Goal: Information Seeking & Learning: Learn about a topic

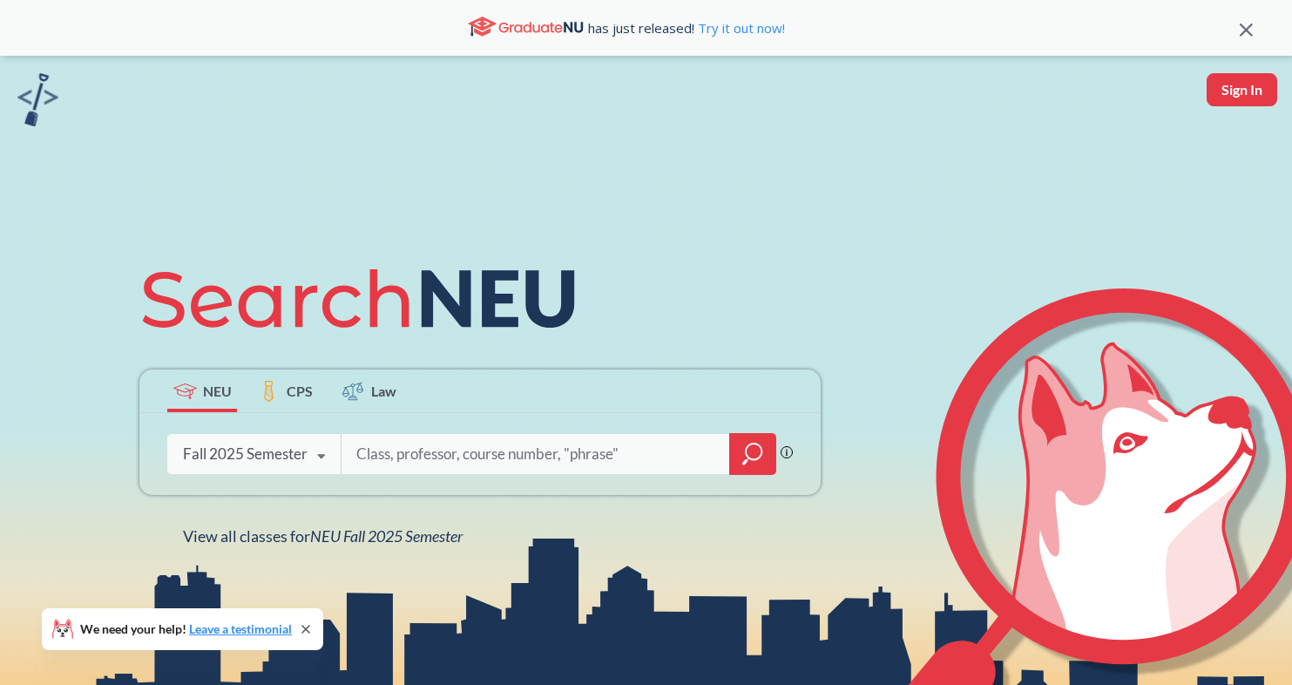
click at [323, 456] on icon at bounding box center [321, 456] width 33 height 49
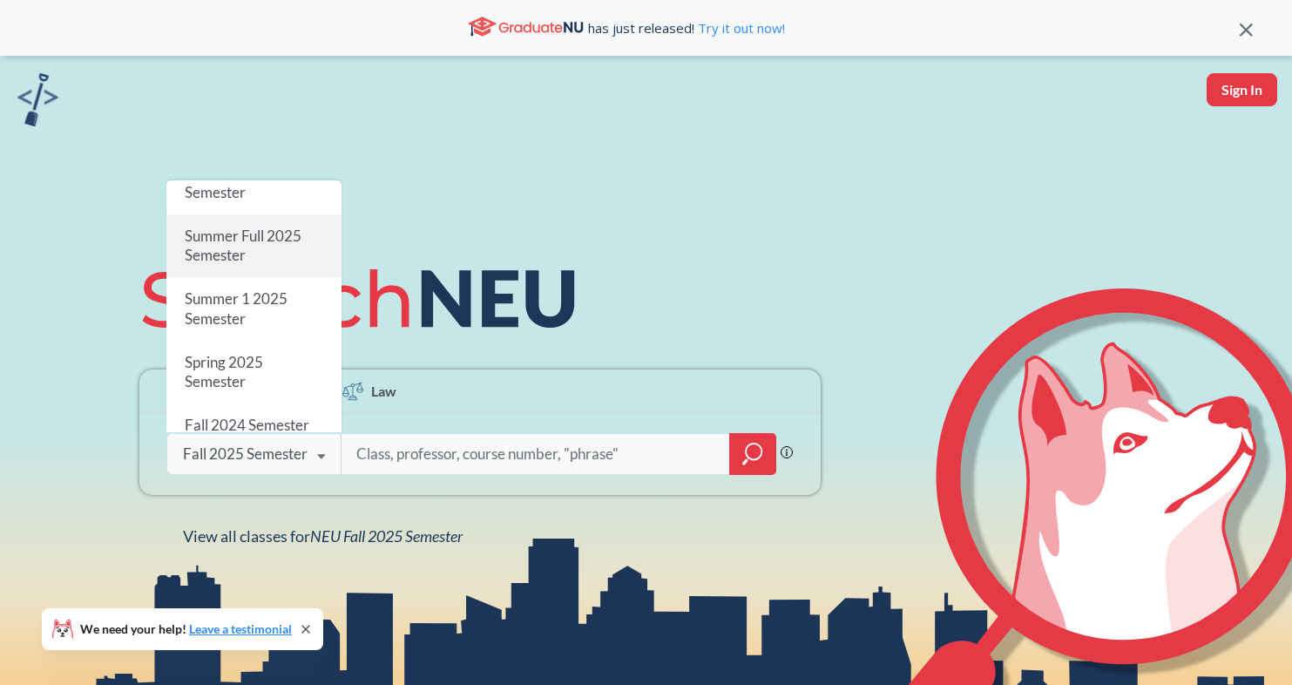
scroll to position [79, 0]
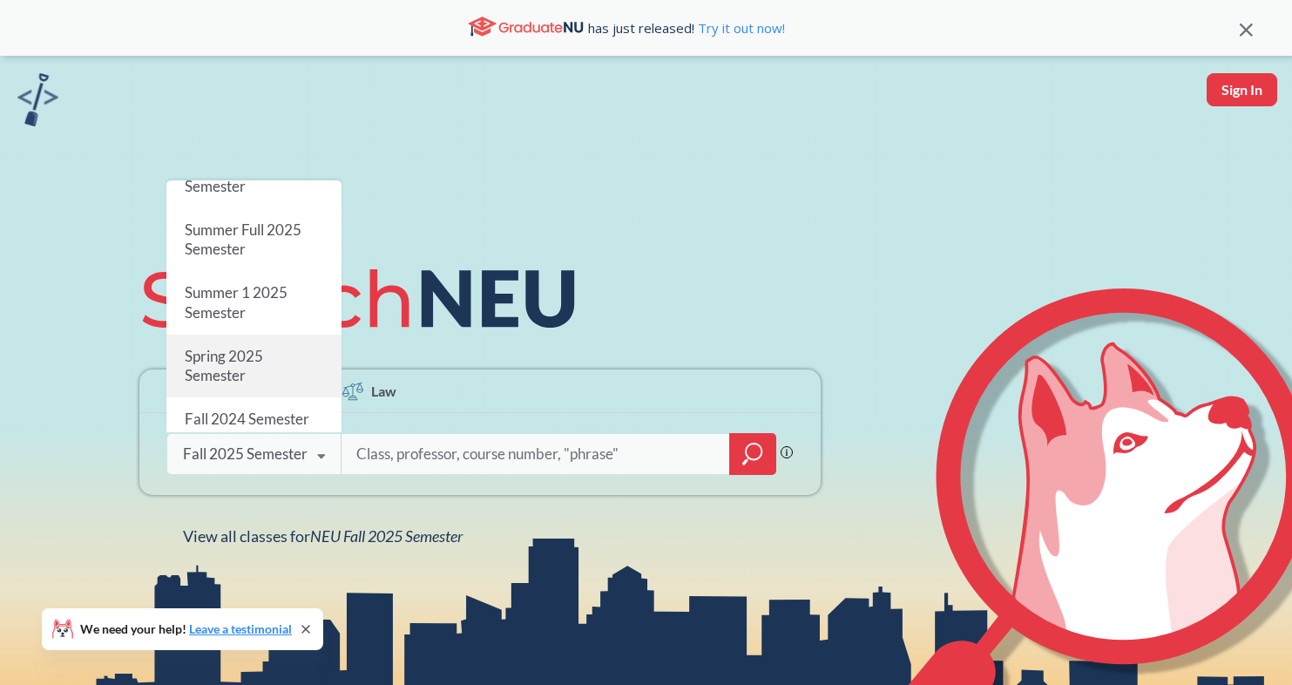
click at [269, 370] on div "Spring 2025 Semester" at bounding box center [253, 365] width 175 height 63
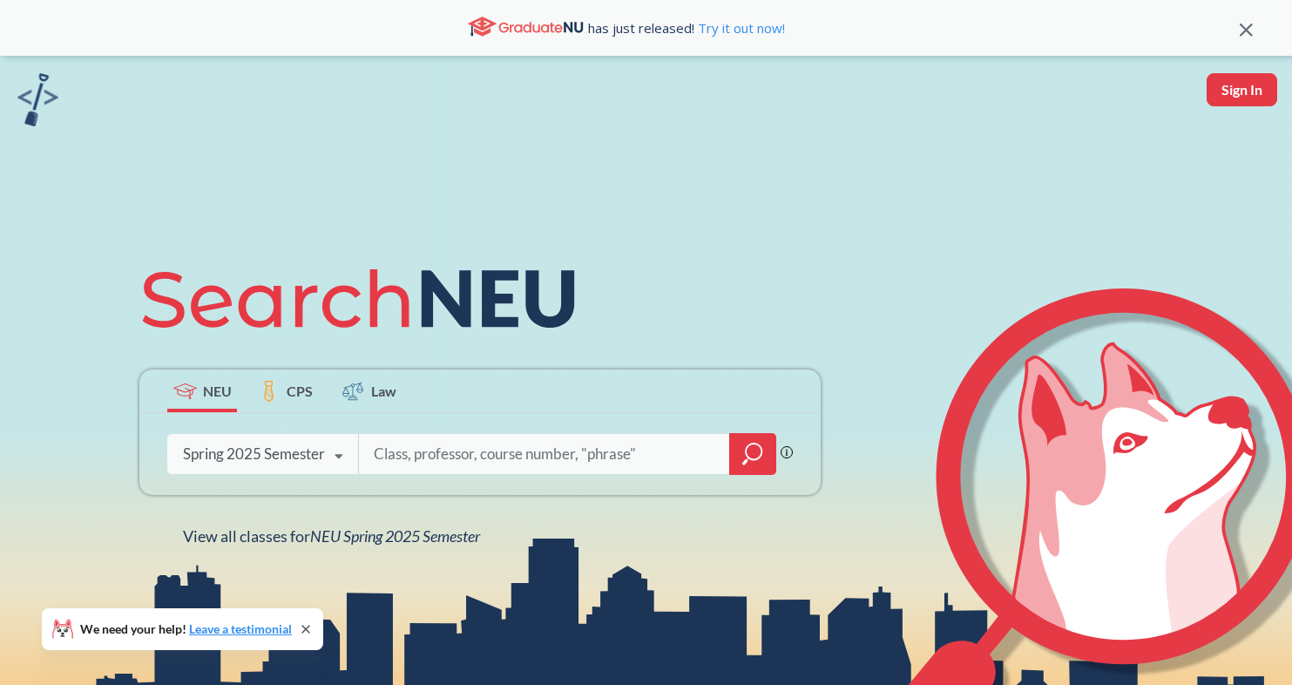
click at [426, 456] on input "search" at bounding box center [544, 453] width 345 height 37
type input "biol 4701"
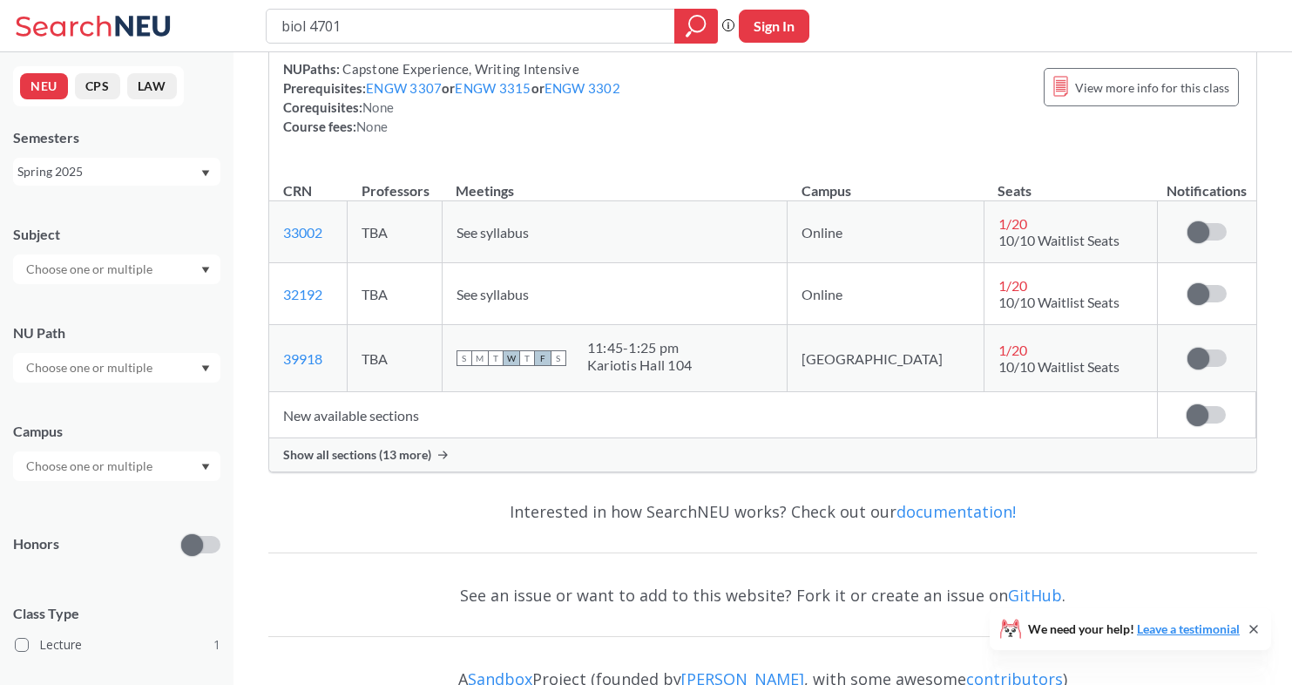
scroll to position [208, 0]
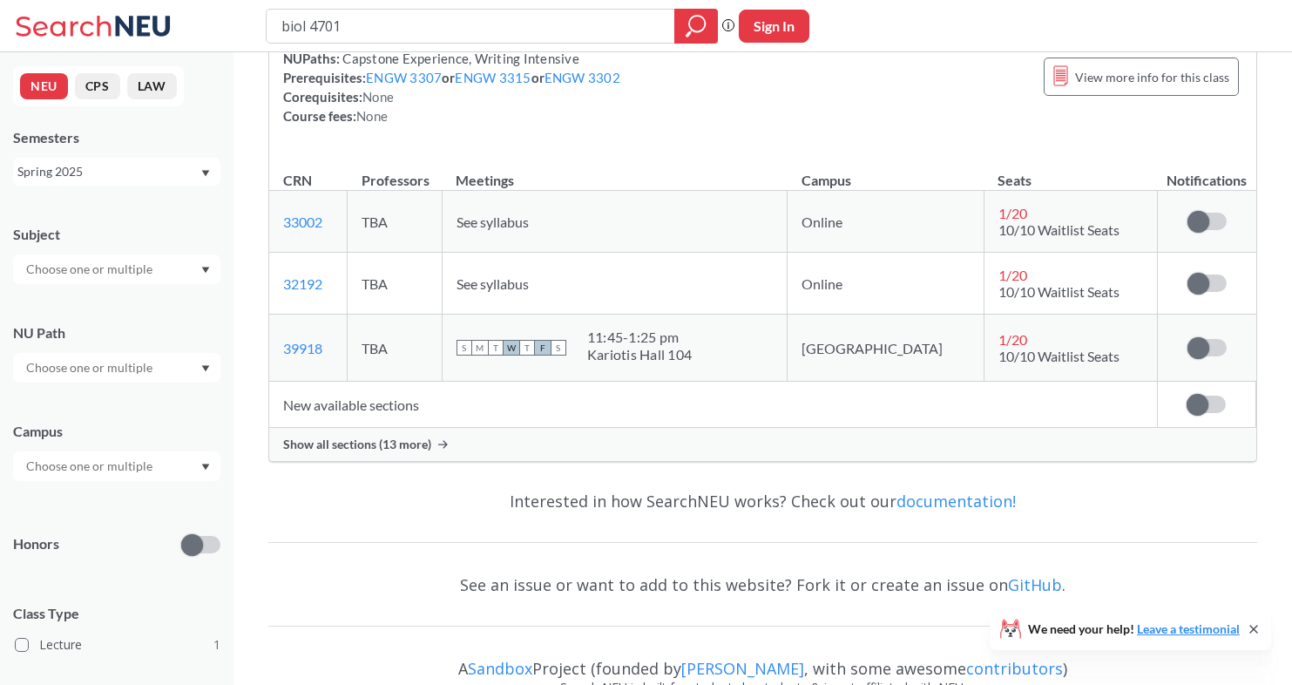
click at [401, 437] on span "Show all sections (13 more)" at bounding box center [357, 444] width 148 height 16
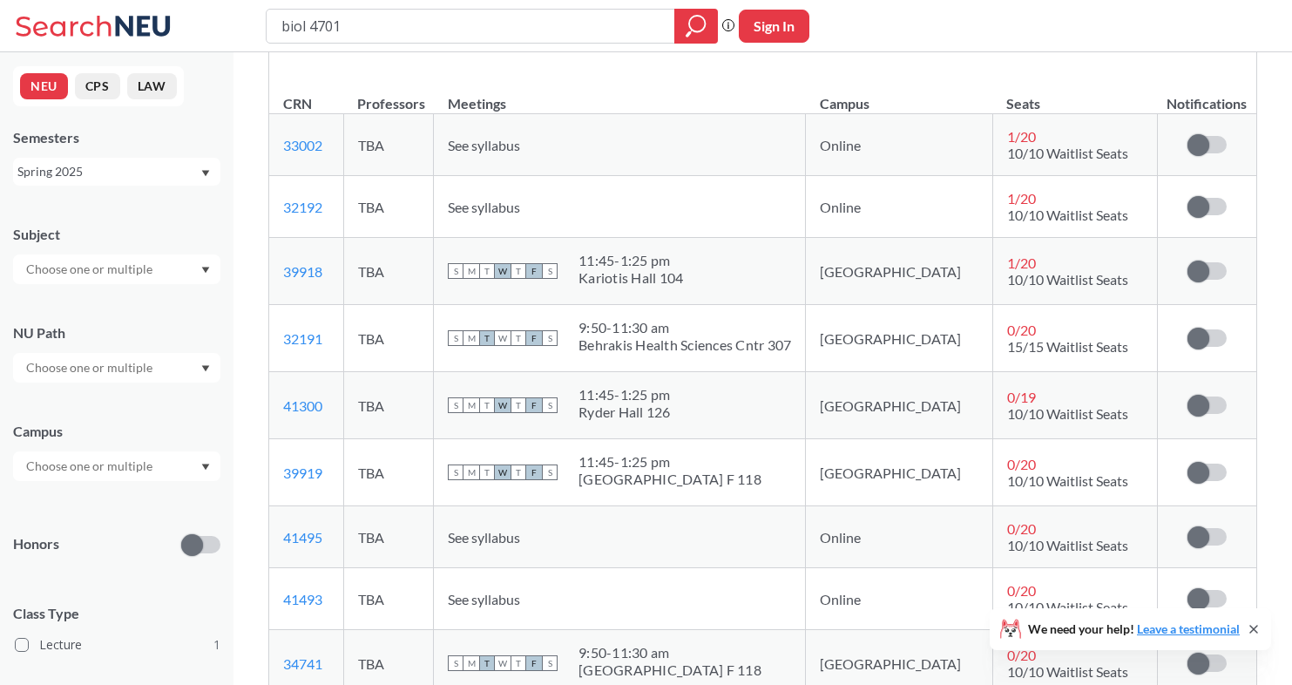
scroll to position [286, 0]
